Goal: Task Accomplishment & Management: Manage account settings

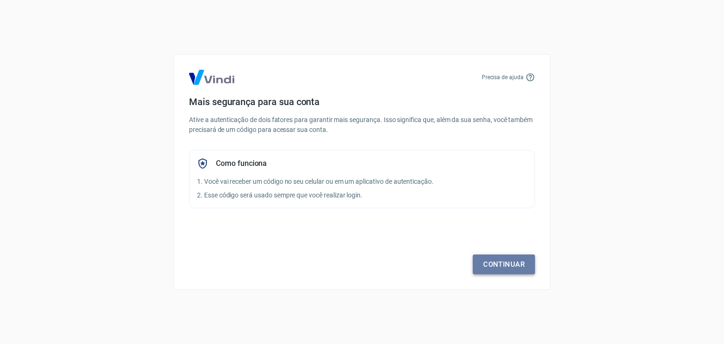
click at [509, 265] on link "Continuar" at bounding box center [504, 264] width 62 height 20
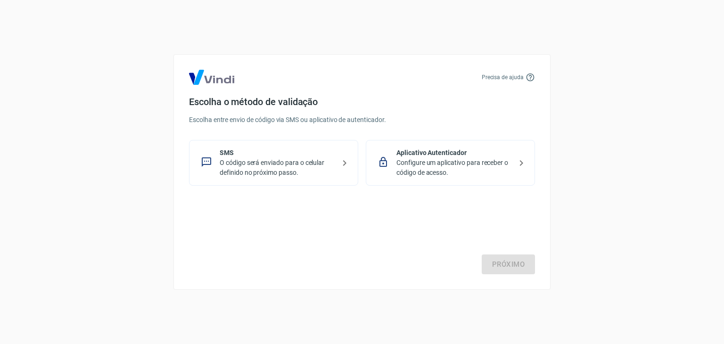
click at [317, 164] on p "O código será enviado para o celular definido no próximo passo." at bounding box center [277, 168] width 115 height 20
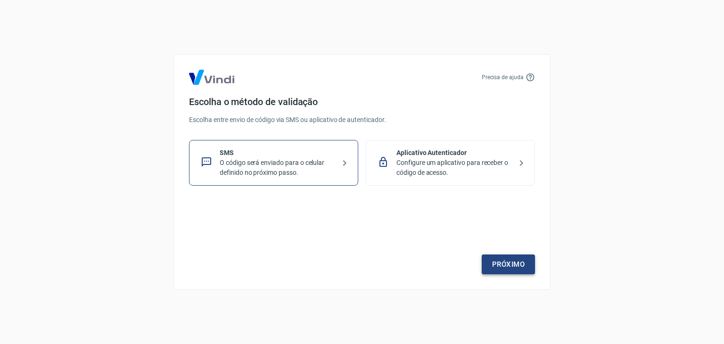
click at [501, 260] on link "Próximo" at bounding box center [508, 264] width 53 height 20
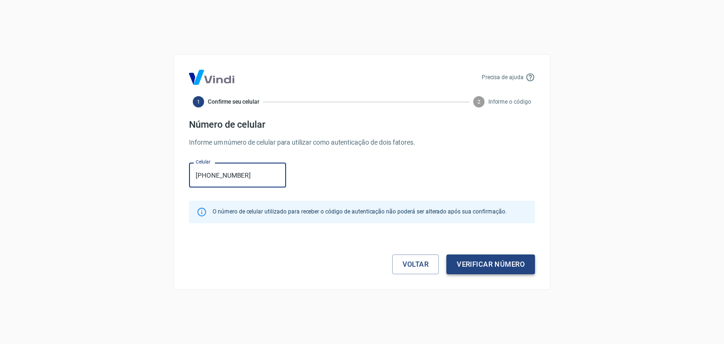
type input "(17) 99258-9965"
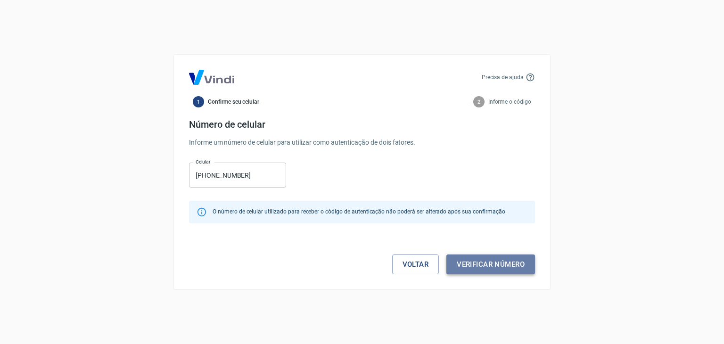
click at [470, 262] on button "Verificar número" at bounding box center [490, 264] width 89 height 20
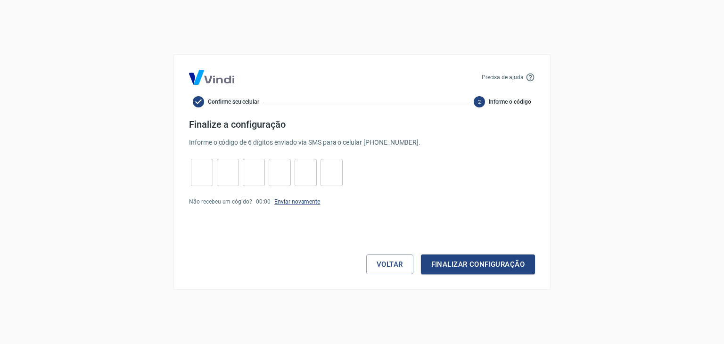
click at [298, 203] on link "Enviar novamente" at bounding box center [297, 201] width 46 height 7
click at [382, 265] on button "Voltar" at bounding box center [389, 264] width 47 height 20
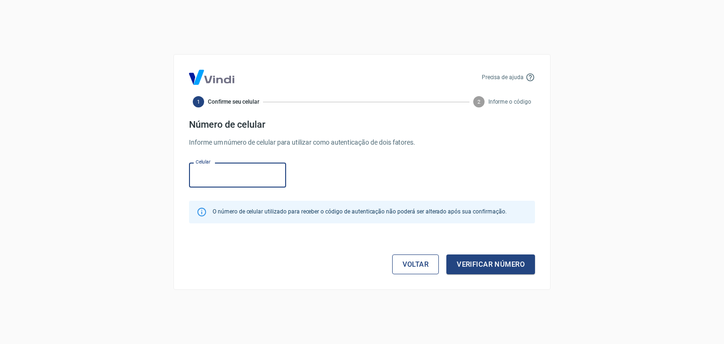
click at [417, 269] on link "Voltar" at bounding box center [415, 264] width 47 height 20
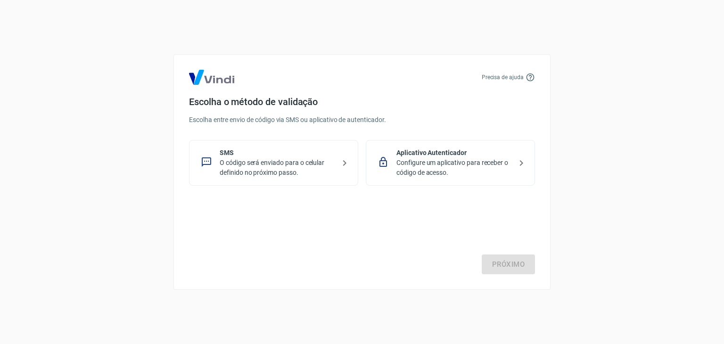
click at [469, 158] on p "Configure um aplicativo para receber o código de acesso." at bounding box center [453, 168] width 115 height 20
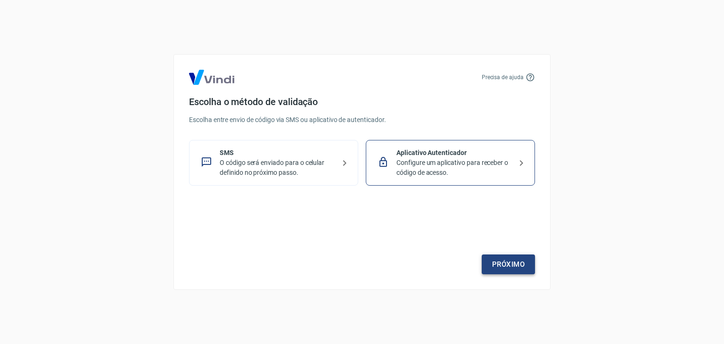
click at [512, 264] on link "Próximo" at bounding box center [508, 264] width 53 height 20
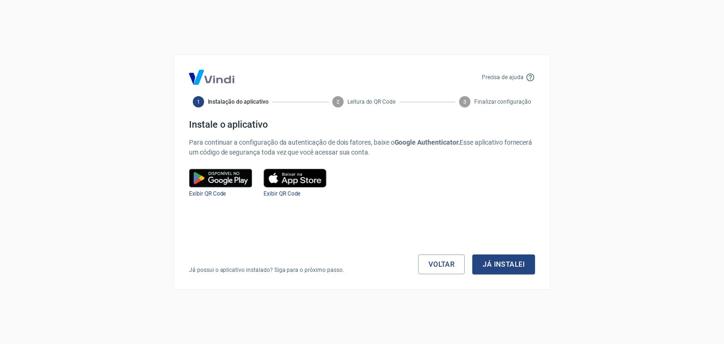
click at [222, 181] on img at bounding box center [220, 178] width 63 height 19
click at [232, 179] on img at bounding box center [220, 178] width 63 height 19
click at [517, 264] on button "Já instalei" at bounding box center [503, 264] width 63 height 20
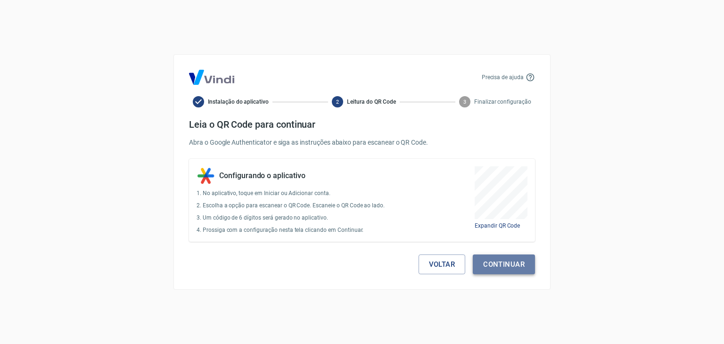
click at [498, 263] on button "Continuar" at bounding box center [504, 264] width 62 height 20
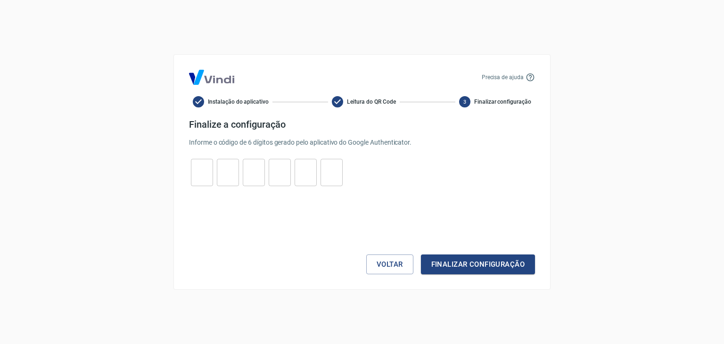
click at [203, 172] on input "tel" at bounding box center [202, 173] width 22 height 20
type input "3"
type input "5"
type input "3"
type input "4"
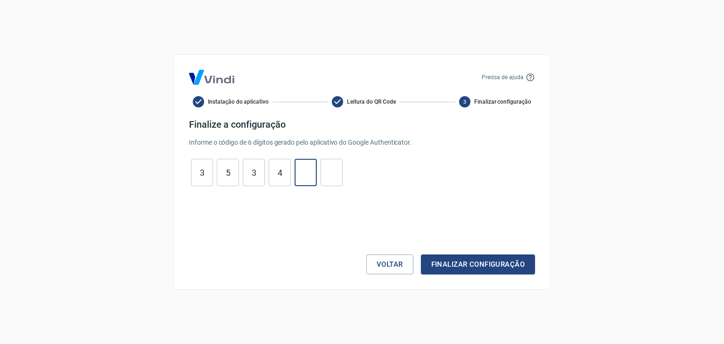
type input "4"
type input "8"
click at [483, 263] on button "Finalizar configuração" at bounding box center [478, 264] width 114 height 20
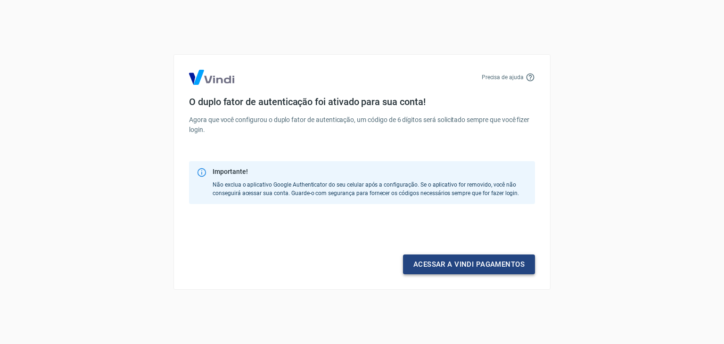
click at [498, 268] on link "Acessar a Vindi pagamentos" at bounding box center [469, 264] width 132 height 20
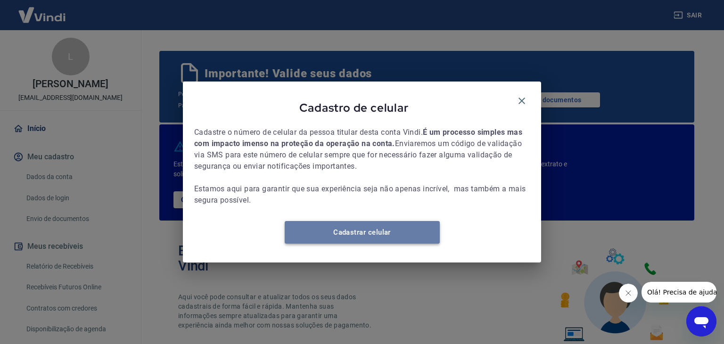
click at [366, 239] on link "Cadastrar celular" at bounding box center [362, 232] width 155 height 23
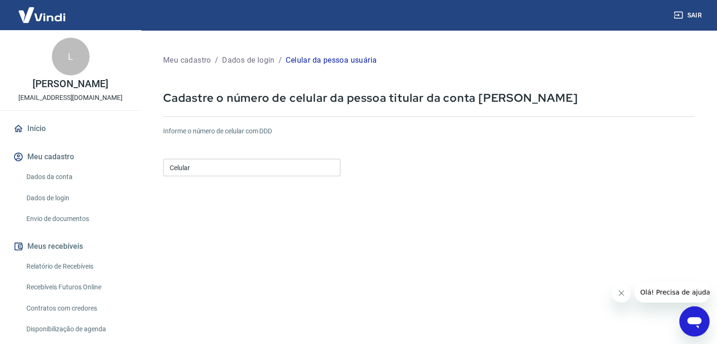
click at [287, 168] on input "Celular" at bounding box center [251, 167] width 177 height 17
type input "[PHONE_NUMBER]"
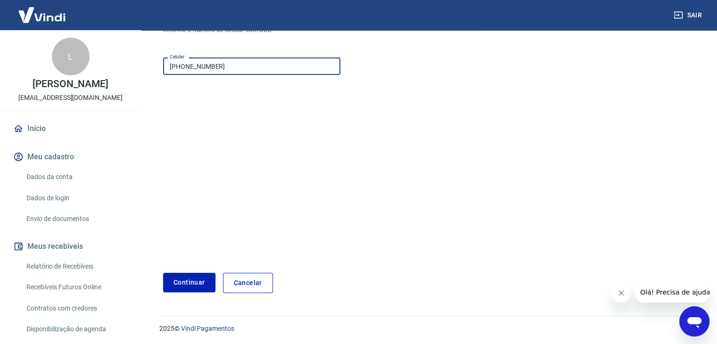
scroll to position [102, 0]
click at [198, 278] on button "Continuar" at bounding box center [189, 281] width 52 height 19
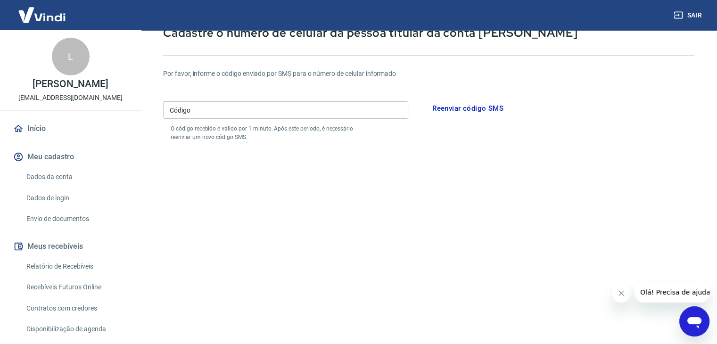
scroll to position [55, 0]
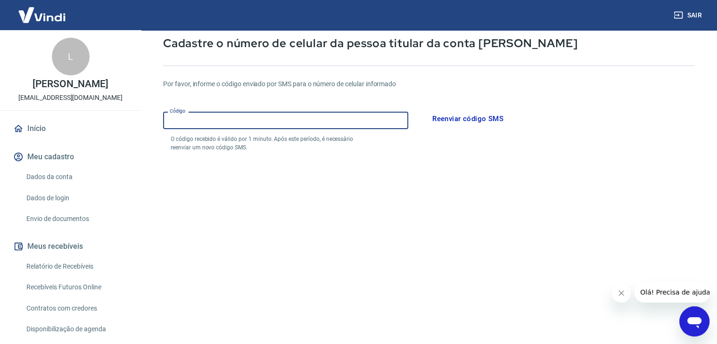
click at [268, 118] on input "Código" at bounding box center [285, 120] width 245 height 17
click at [462, 121] on button "Reenviar código SMS" at bounding box center [468, 119] width 82 height 20
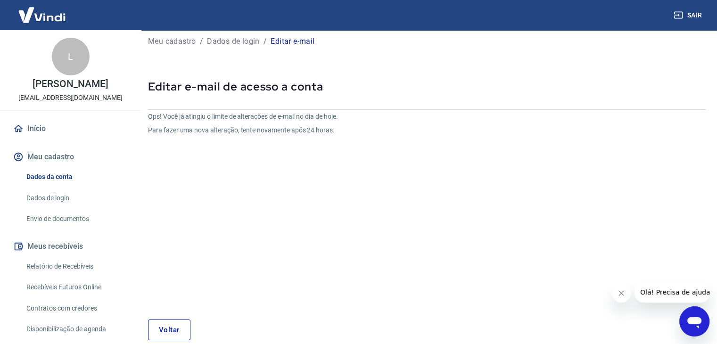
scroll to position [56, 0]
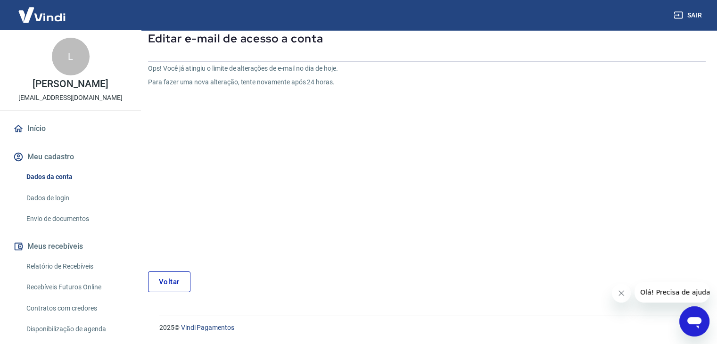
click at [175, 285] on link "Voltar" at bounding box center [169, 281] width 42 height 21
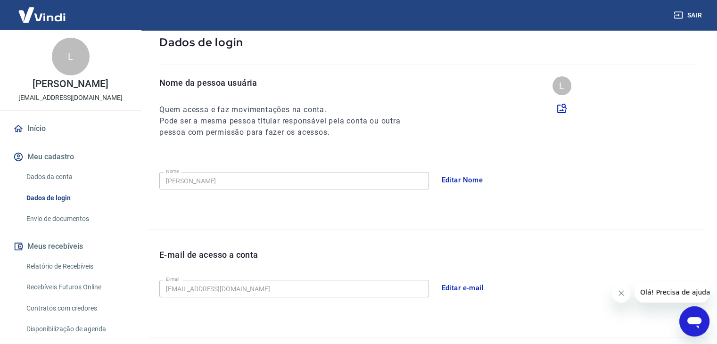
scroll to position [227, 0]
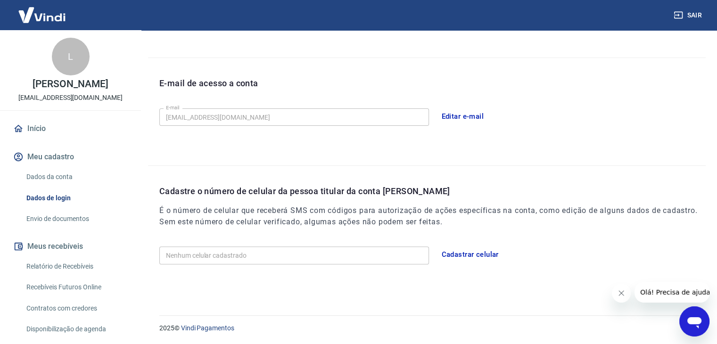
click at [467, 253] on button "Cadastrar celular" at bounding box center [469, 255] width 67 height 20
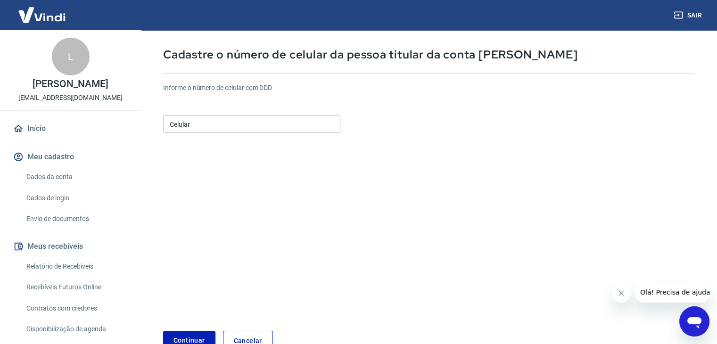
scroll to position [8, 0]
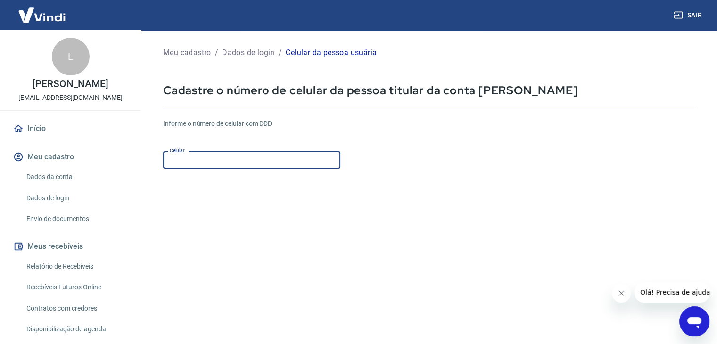
click at [225, 159] on input "Celular" at bounding box center [251, 159] width 177 height 17
type input "(5"
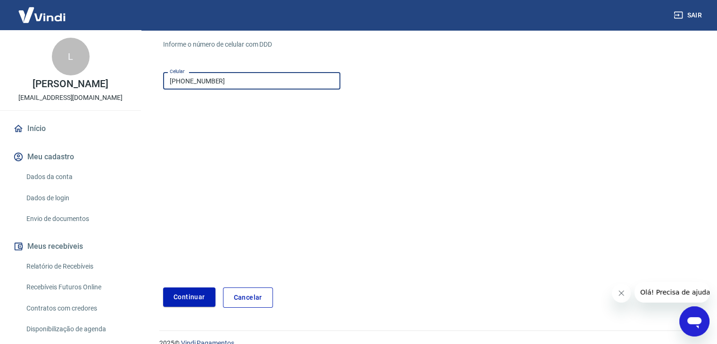
scroll to position [102, 0]
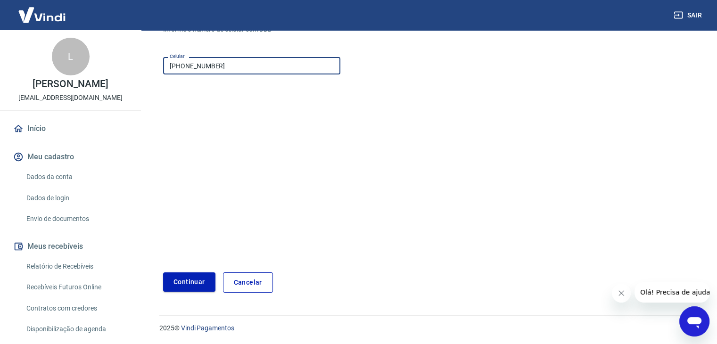
type input "(17) 99256-0047"
click at [188, 282] on button "Continuar" at bounding box center [189, 281] width 52 height 19
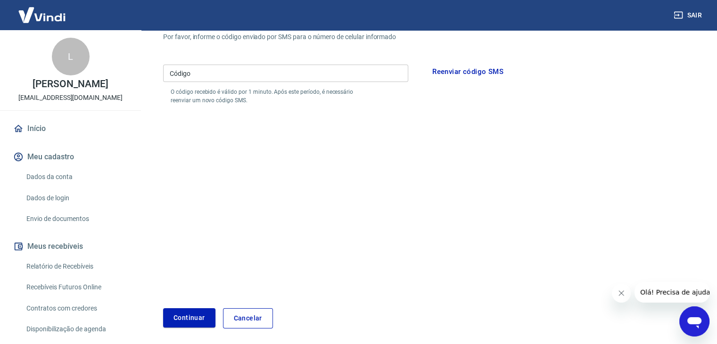
click at [311, 68] on input "Código" at bounding box center [285, 73] width 245 height 17
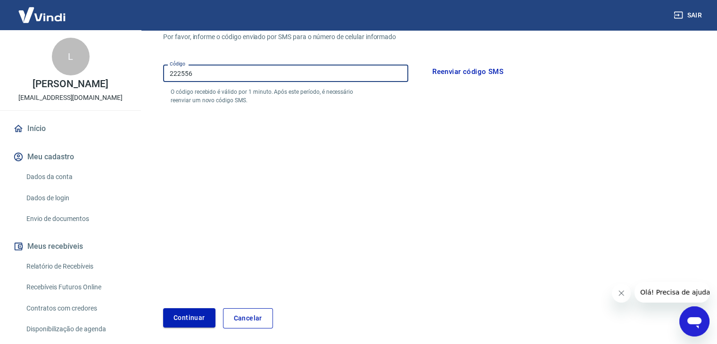
type input "222556"
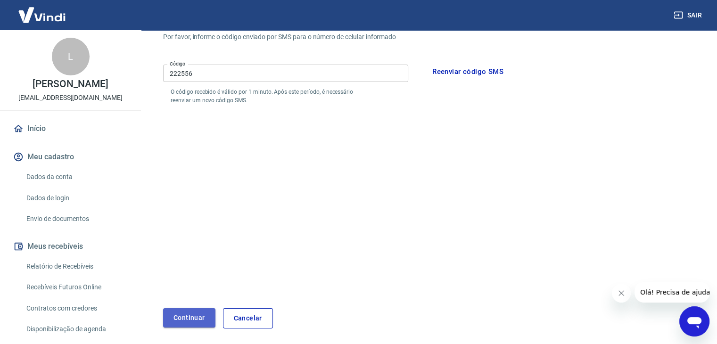
click at [185, 315] on button "Continuar" at bounding box center [189, 317] width 52 height 19
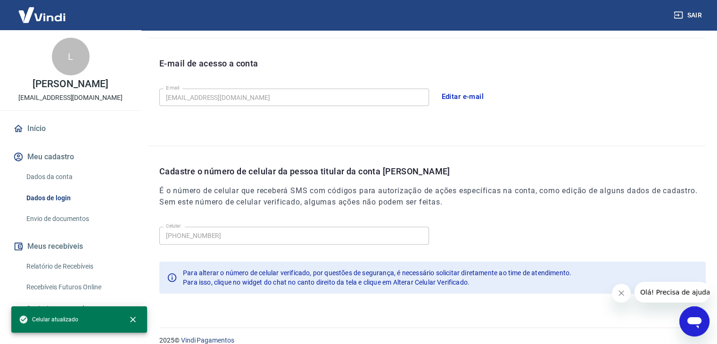
scroll to position [259, 0]
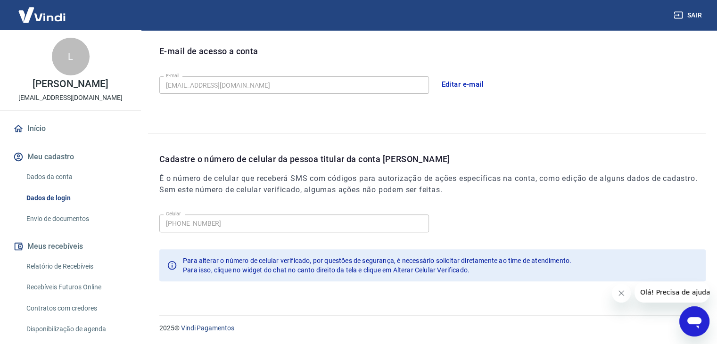
click at [56, 175] on link "Dados da conta" at bounding box center [76, 176] width 107 height 19
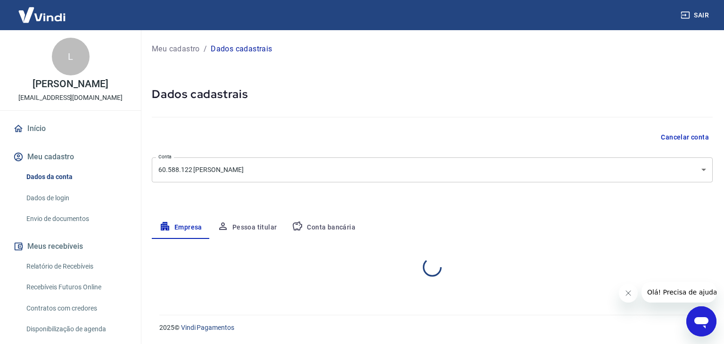
select select "SP"
select select "business"
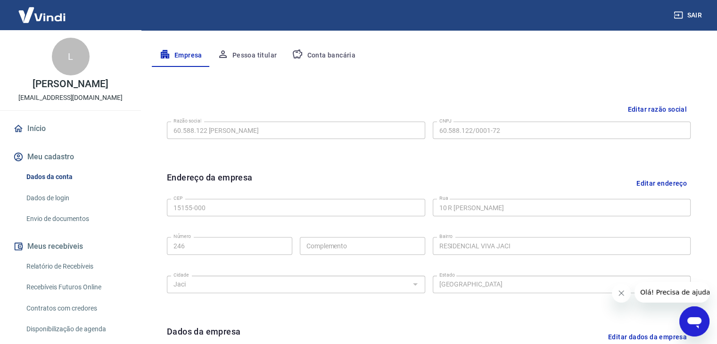
scroll to position [188, 0]
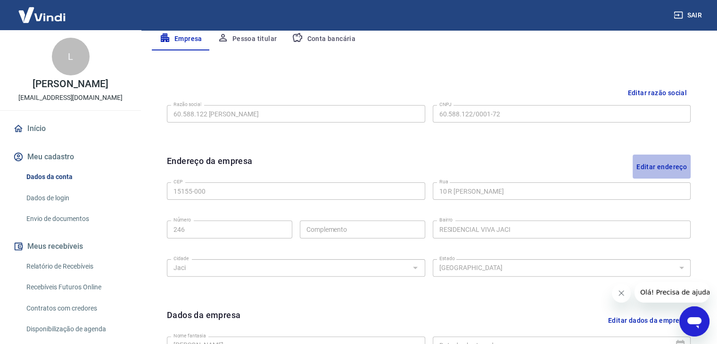
click at [664, 167] on button "Editar endereço" at bounding box center [661, 167] width 58 height 24
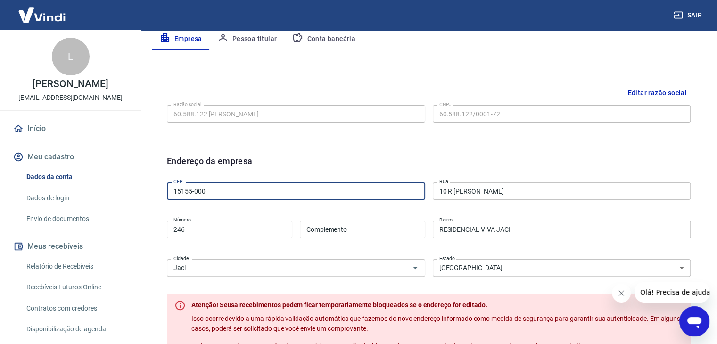
click at [214, 189] on input "15155-000" at bounding box center [296, 190] width 258 height 17
type input "15156-162"
click at [515, 203] on div "CEP 15156-162 CEP Rua 10 R LAURA MILLER CAMARA Rua Número 246 Número Complement…" at bounding box center [429, 228] width 524 height 99
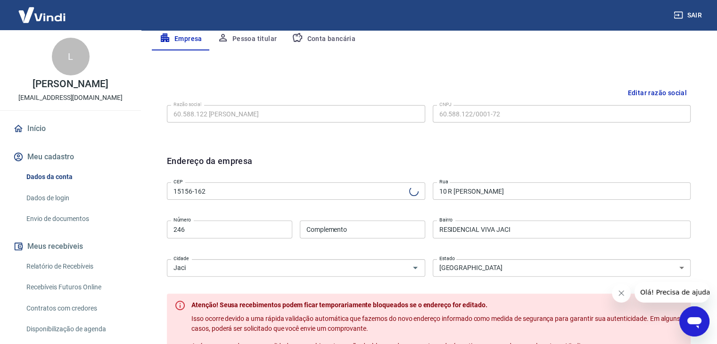
type input "Rua Laura Miller Câmara"
type input "Residencial Viva Jaci"
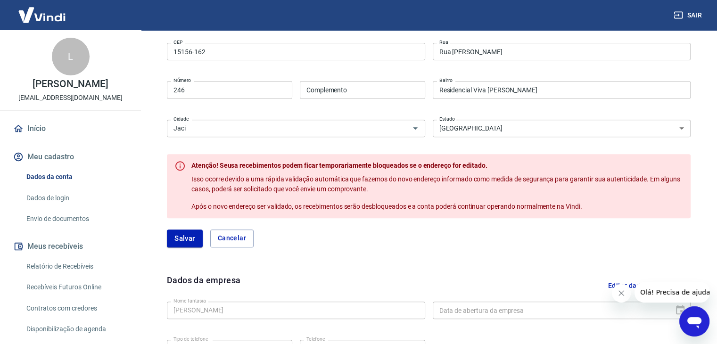
scroll to position [330, 0]
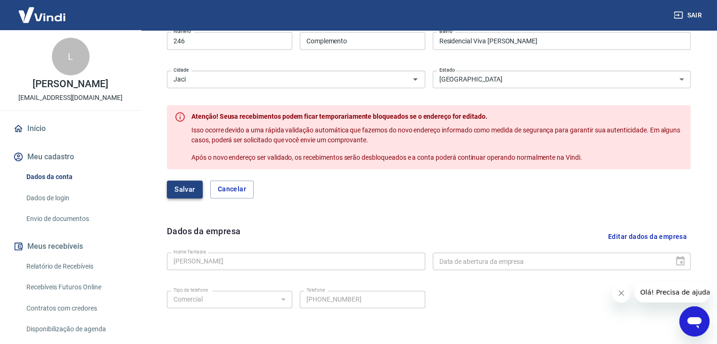
click at [188, 191] on button "Salvar" at bounding box center [185, 189] width 36 height 18
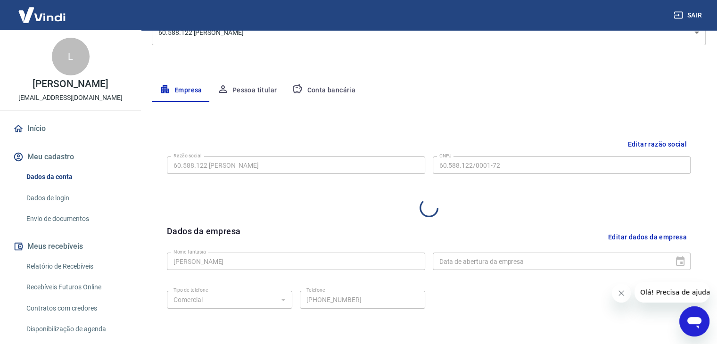
select select "SP"
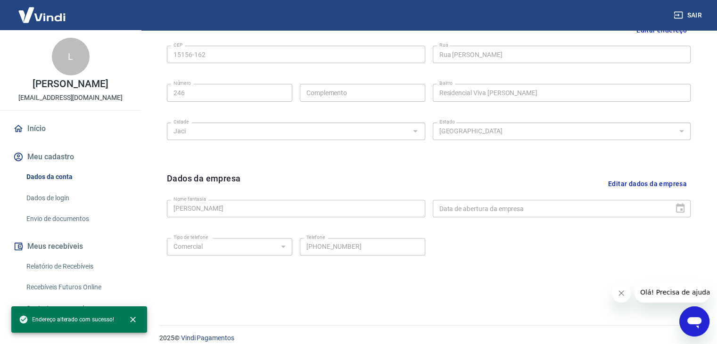
scroll to position [336, 0]
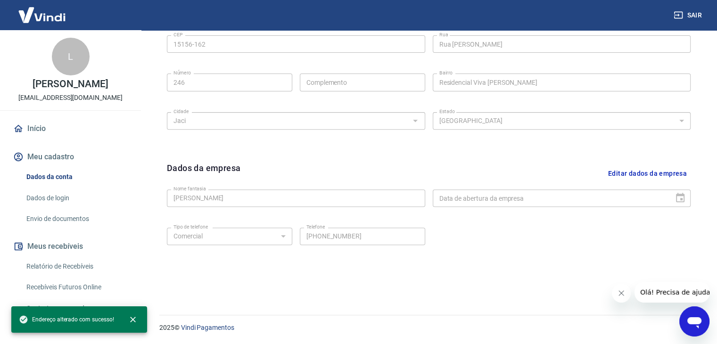
click at [681, 198] on div "Data de abertura da empresa" at bounding box center [562, 197] width 258 height 17
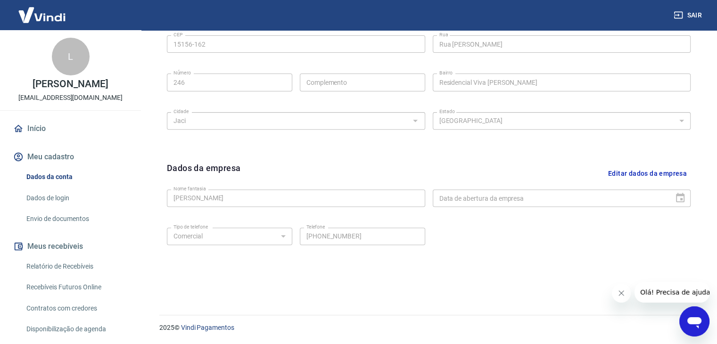
click at [631, 176] on button "Editar dados da empresa" at bounding box center [647, 174] width 86 height 24
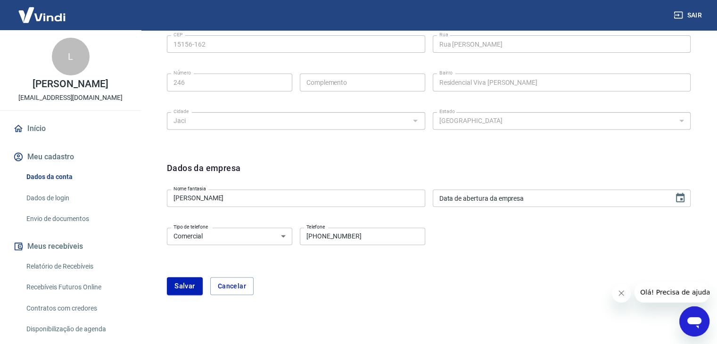
click at [518, 200] on input "Data de abertura da empresa" at bounding box center [550, 197] width 235 height 17
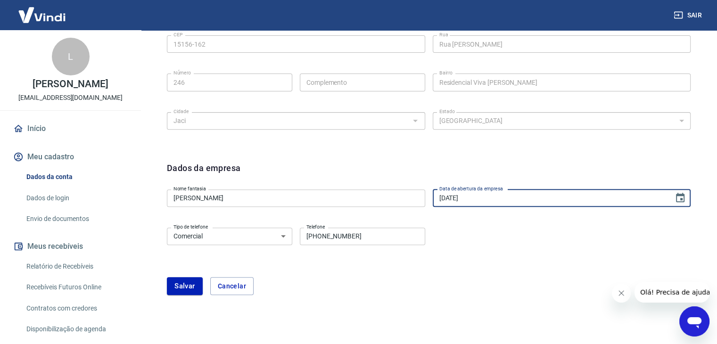
type input "28/04/2025"
click at [502, 275] on form "Dados da empresa Nome fantasia Luciane Rosa Figueiredo Nome fantasia Data de ab…" at bounding box center [429, 228] width 524 height 133
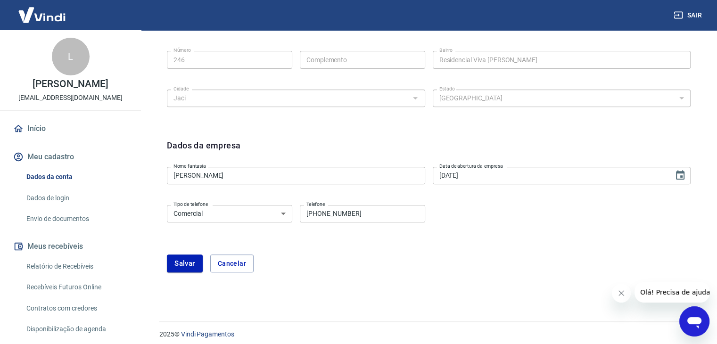
scroll to position [364, 0]
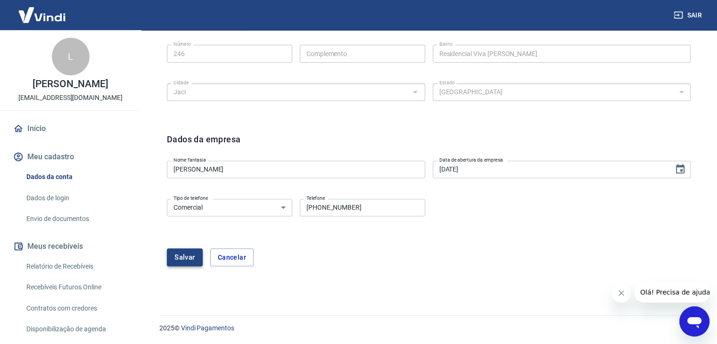
click at [188, 256] on button "Salvar" at bounding box center [185, 257] width 36 height 18
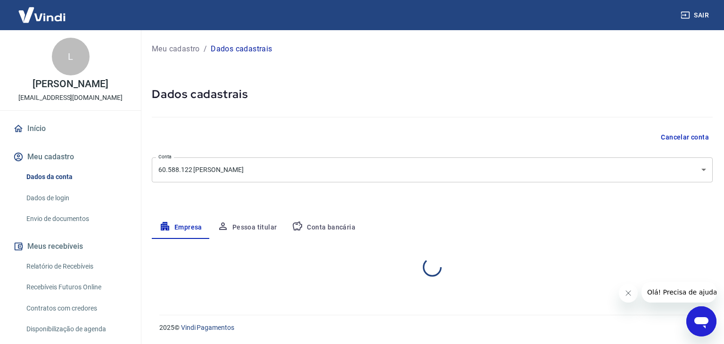
select select "SP"
select select "business"
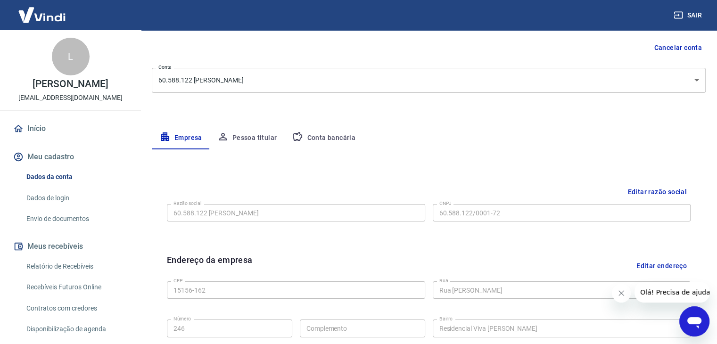
scroll to position [53, 0]
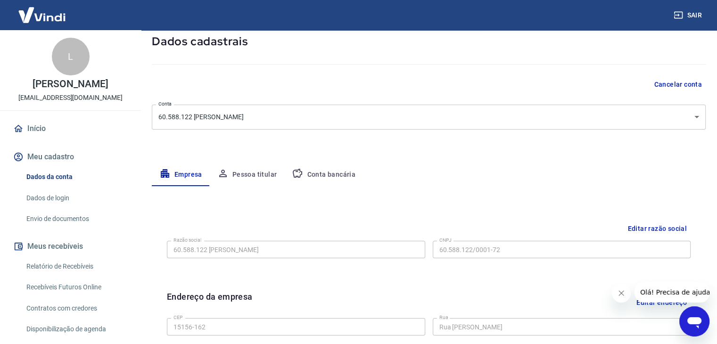
click at [249, 167] on button "Pessoa titular" at bounding box center [247, 175] width 75 height 23
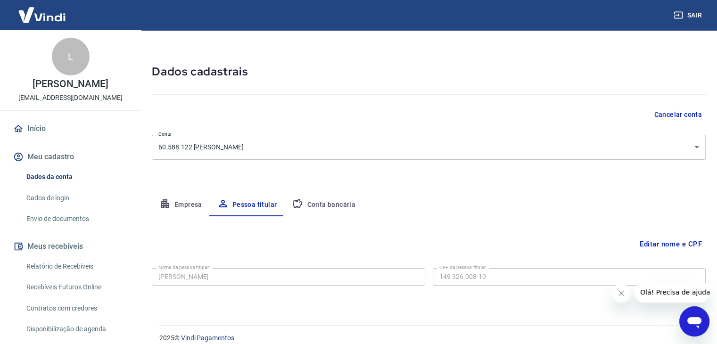
scroll to position [33, 0]
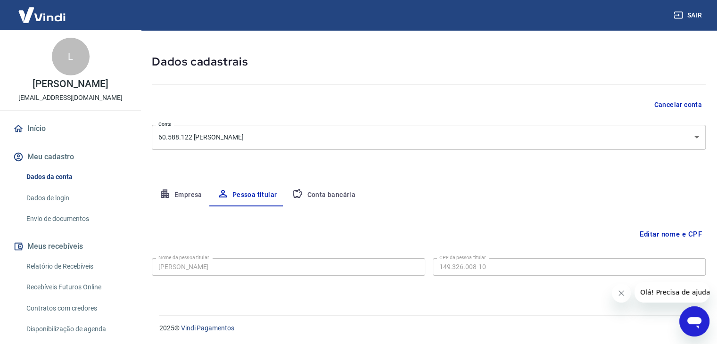
click at [321, 189] on button "Conta bancária" at bounding box center [323, 195] width 79 height 23
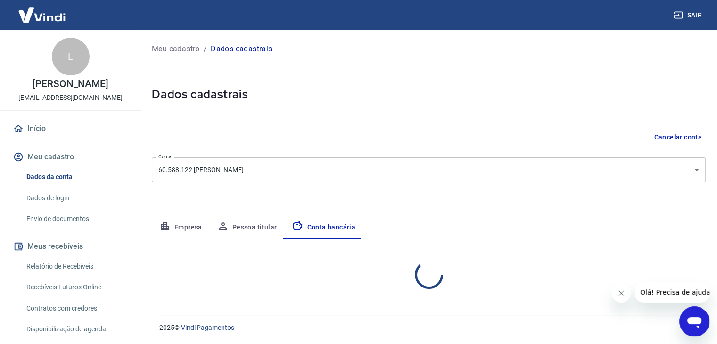
scroll to position [0, 0]
select select "1"
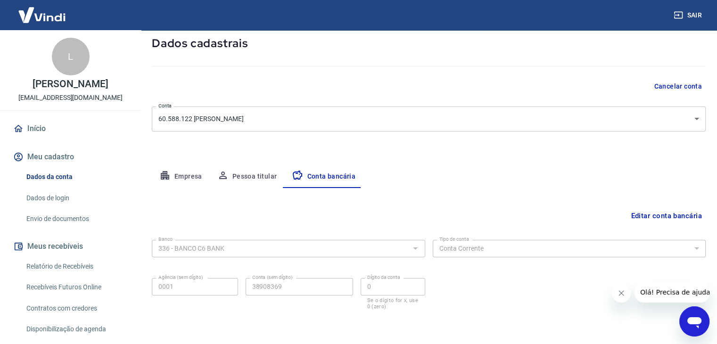
scroll to position [38, 0]
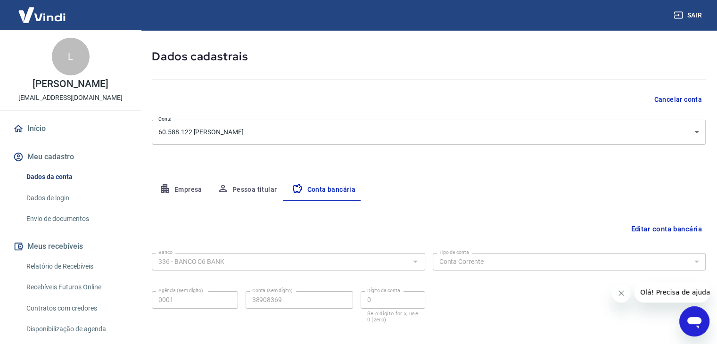
click at [54, 198] on link "Dados de login" at bounding box center [76, 197] width 107 height 19
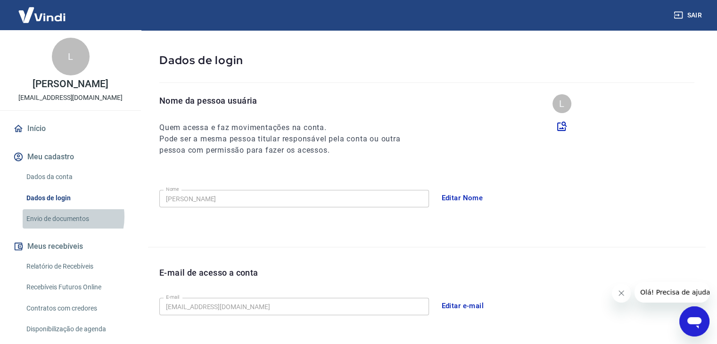
click at [63, 217] on link "Envio de documentos" at bounding box center [76, 218] width 107 height 19
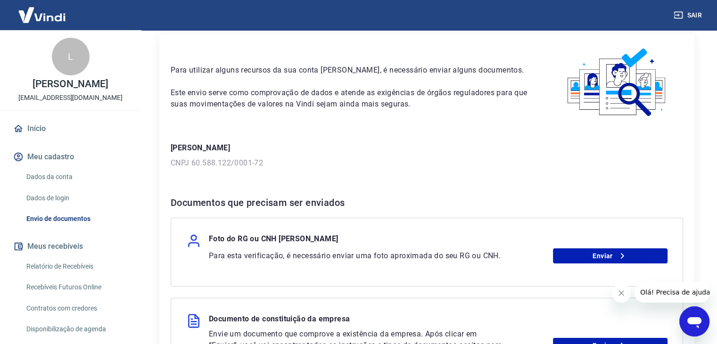
scroll to position [141, 0]
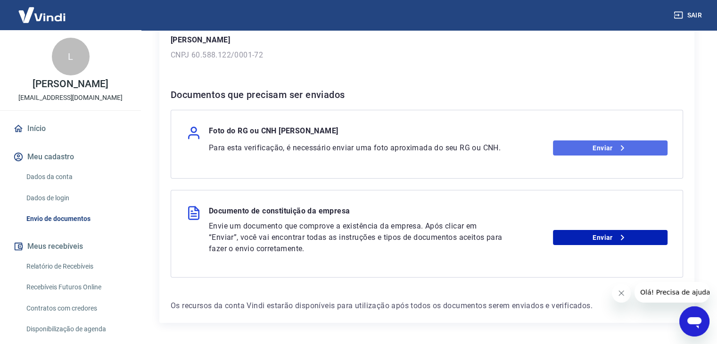
click at [614, 149] on link "Enviar" at bounding box center [610, 147] width 115 height 15
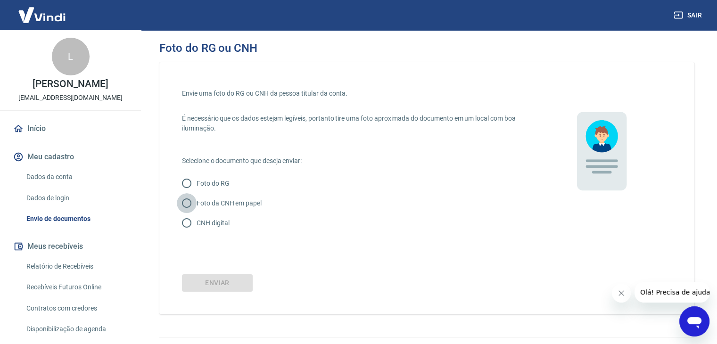
click at [186, 204] on input "Foto da CNH em papel" at bounding box center [187, 203] width 20 height 20
radio input "true"
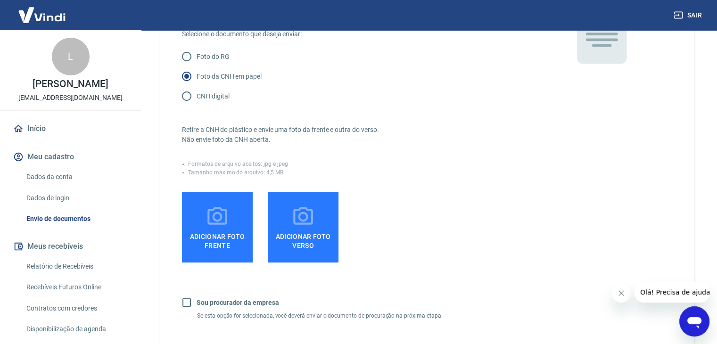
scroll to position [141, 0]
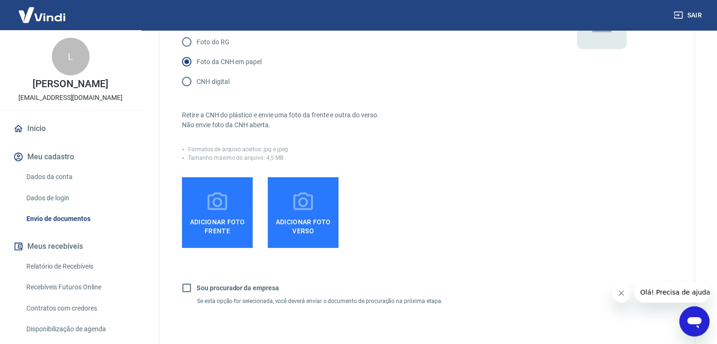
click at [219, 208] on icon at bounding box center [217, 201] width 20 height 18
click at [0, 0] on input "Adicionar foto frente" at bounding box center [0, 0] width 0 height 0
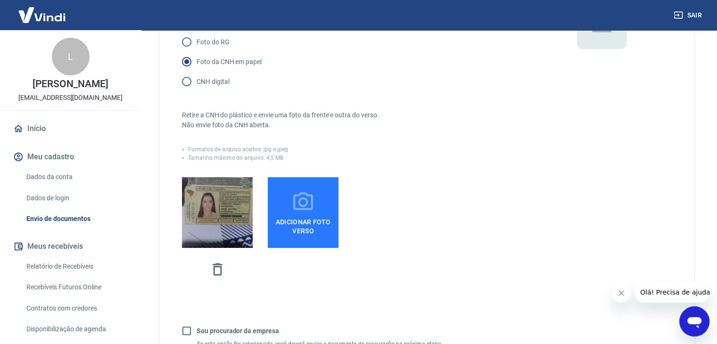
click at [306, 225] on span "Adicionar foto verso" at bounding box center [302, 224] width 63 height 21
click at [0, 0] on input "Adicionar foto verso" at bounding box center [0, 0] width 0 height 0
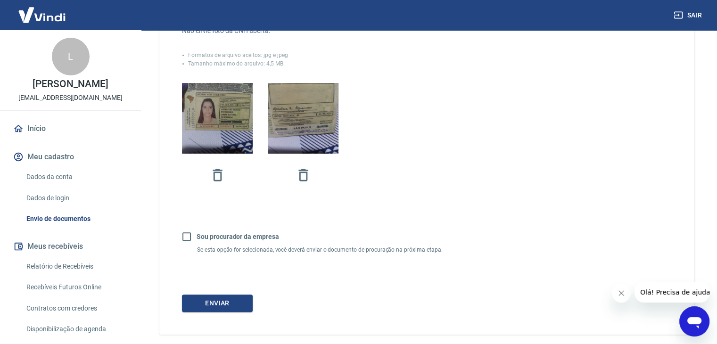
scroll to position [278, 0]
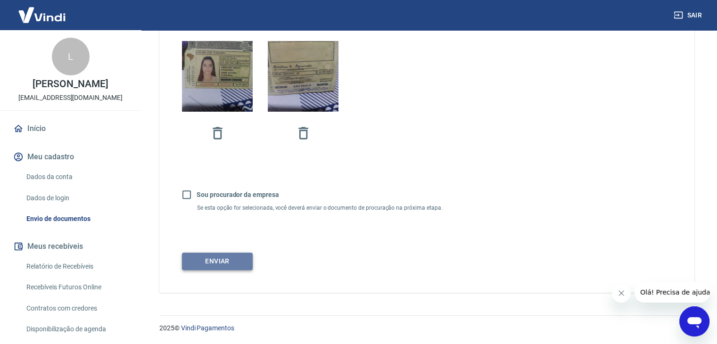
click at [216, 262] on button "Enviar" at bounding box center [217, 261] width 71 height 17
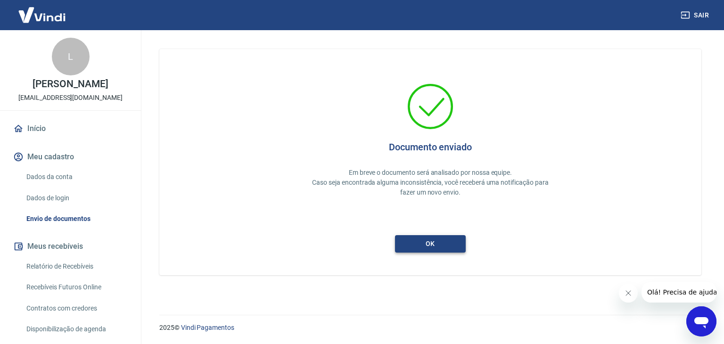
click at [439, 250] on button "ok" at bounding box center [430, 243] width 71 height 17
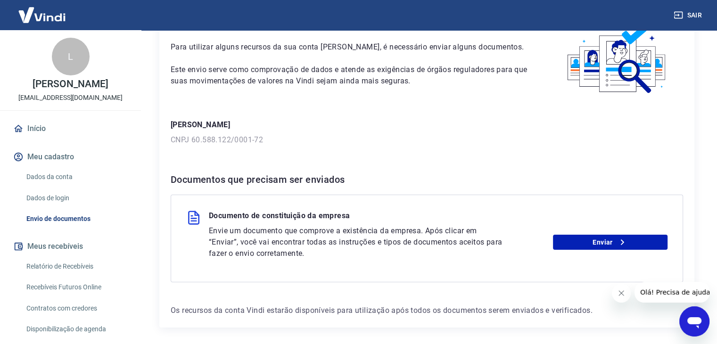
scroll to position [92, 0]
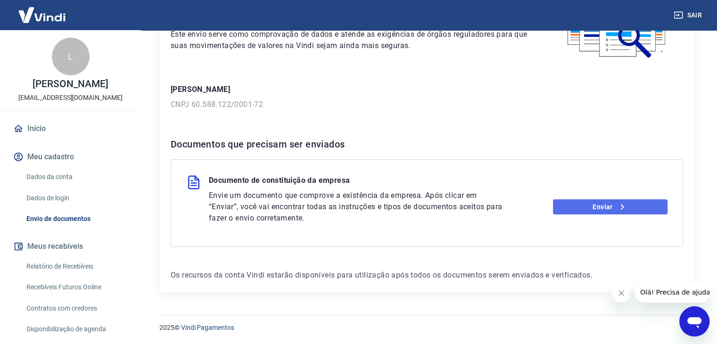
click at [594, 208] on link "Enviar" at bounding box center [610, 206] width 115 height 15
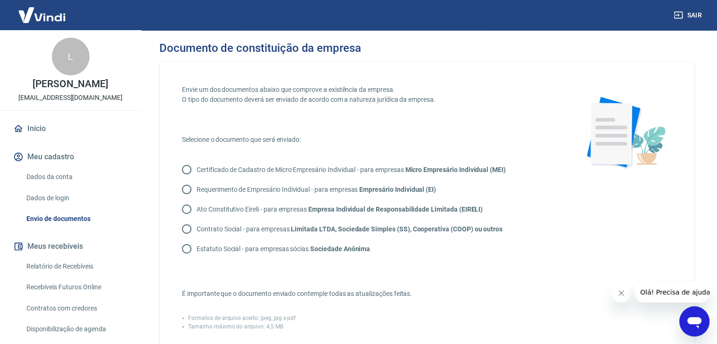
click at [188, 169] on input "Certificado de Cadastro de Micro Empresário Individual - para empresas Micro Em…" at bounding box center [187, 170] width 20 height 20
radio input "true"
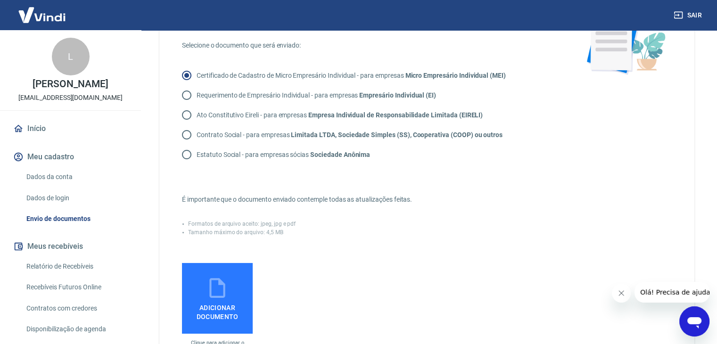
scroll to position [188, 0]
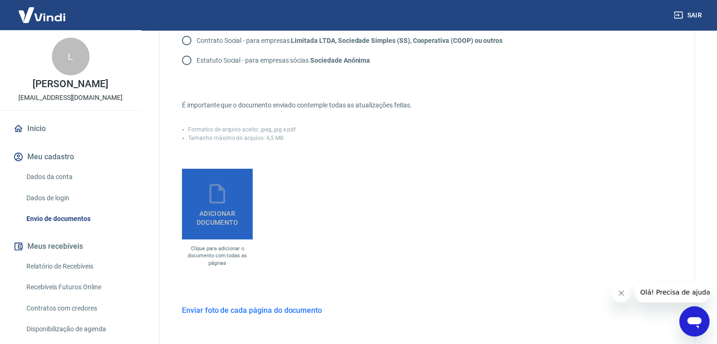
click at [223, 211] on span "Adicionar documento" at bounding box center [217, 215] width 63 height 21
click at [0, 0] on input "Adicionar documento" at bounding box center [0, 0] width 0 height 0
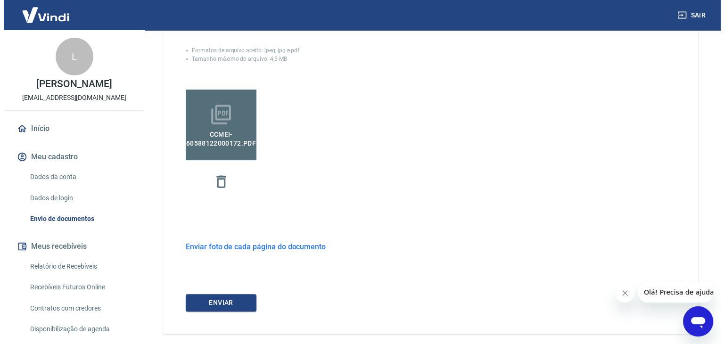
scroll to position [309, 0]
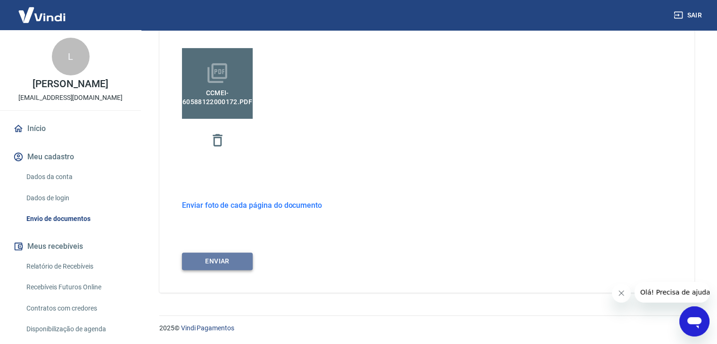
click at [219, 259] on button "ENVIAR" at bounding box center [217, 261] width 71 height 17
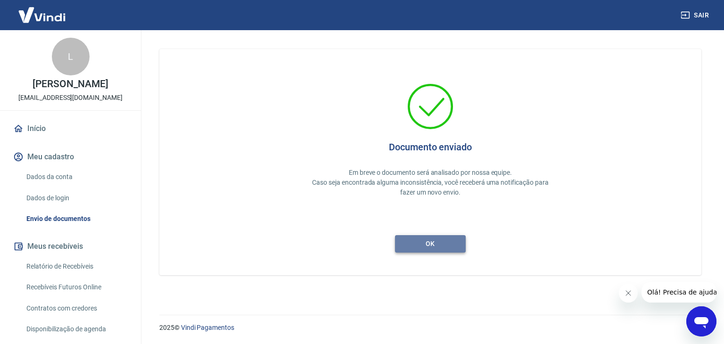
click at [439, 243] on button "ok" at bounding box center [430, 243] width 71 height 17
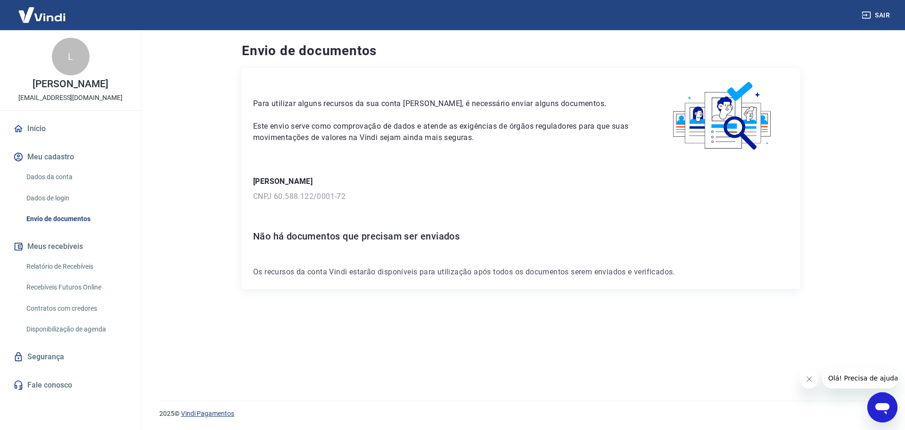
click at [208, 344] on link "Vindi Pagamentos" at bounding box center [207, 414] width 53 height 8
